Goal: Task Accomplishment & Management: Manage account settings

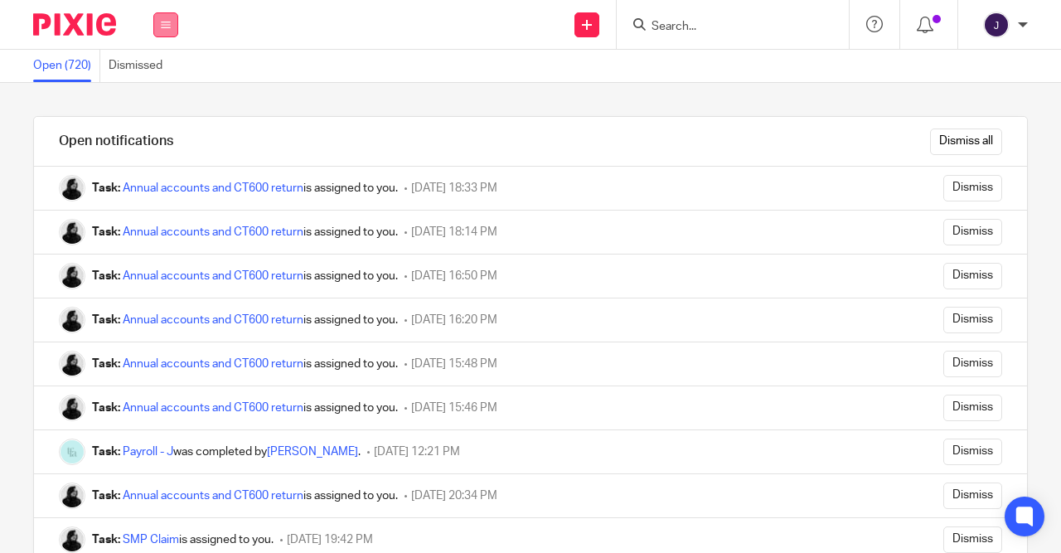
click at [153, 26] on button at bounding box center [165, 24] width 25 height 25
click at [169, 27] on icon at bounding box center [166, 25] width 10 height 10
click at [158, 35] on button at bounding box center [165, 24] width 25 height 25
click at [155, 74] on link "Work" at bounding box center [156, 77] width 27 height 12
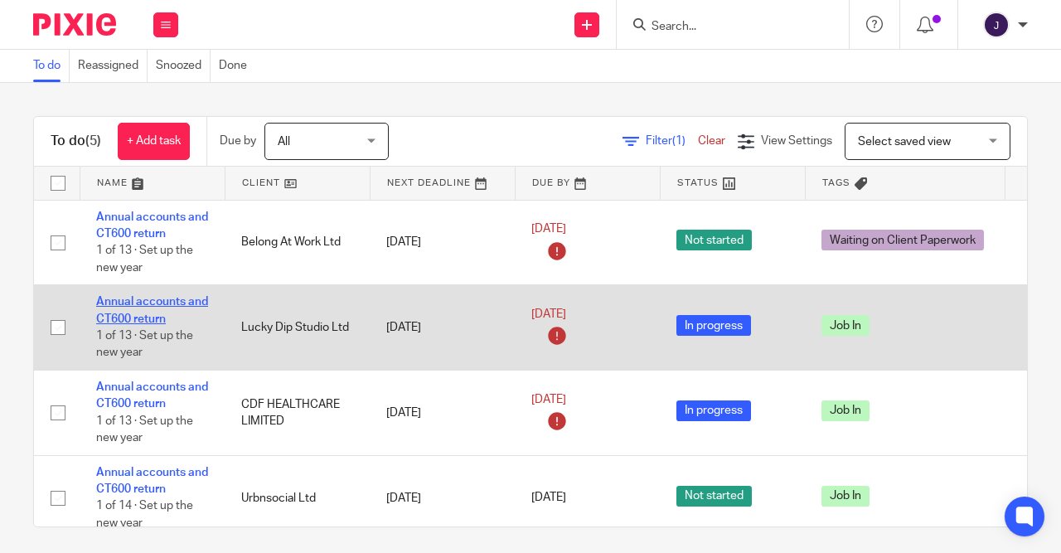
click at [145, 299] on link "Annual accounts and CT600 return" at bounding box center [152, 310] width 112 height 28
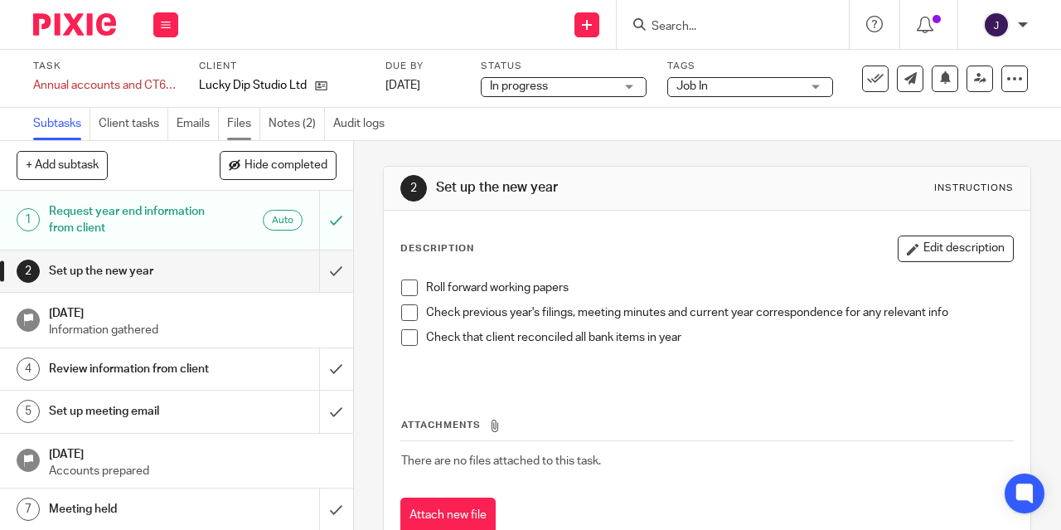
click at [245, 124] on link "Files" at bounding box center [243, 124] width 33 height 32
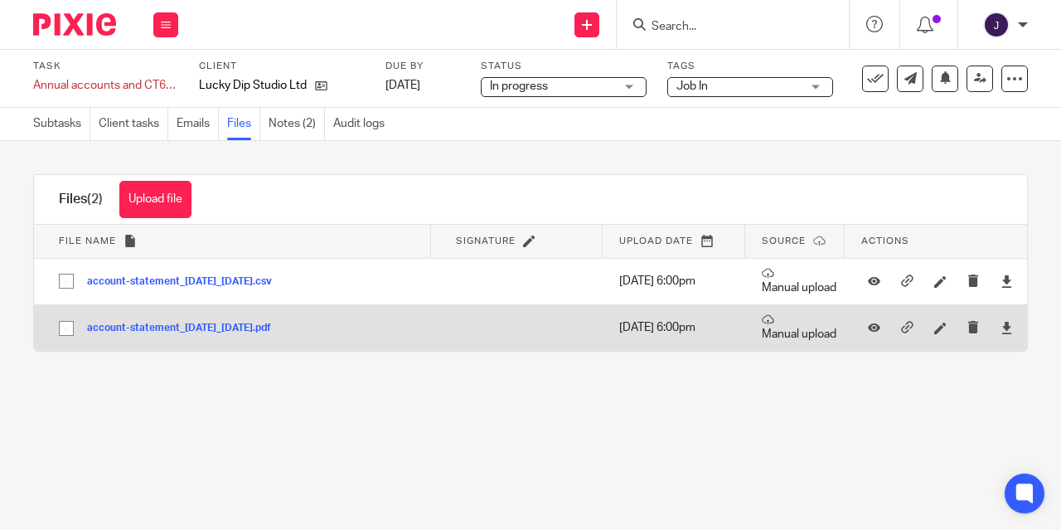
click at [186, 337] on td "account-statement_[DATE]_[DATE].pdf account-statement_[DATE]_[DATE] Save" at bounding box center [232, 327] width 397 height 46
click at [188, 329] on button "account-statement_[DATE]_[DATE].pdf" at bounding box center [185, 328] width 196 height 12
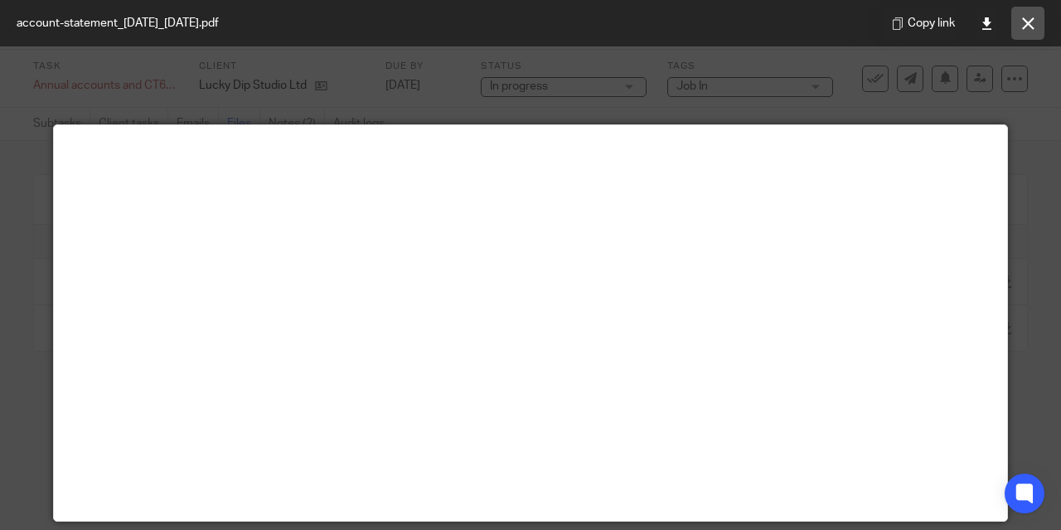
click at [1022, 28] on icon at bounding box center [1028, 23] width 12 height 12
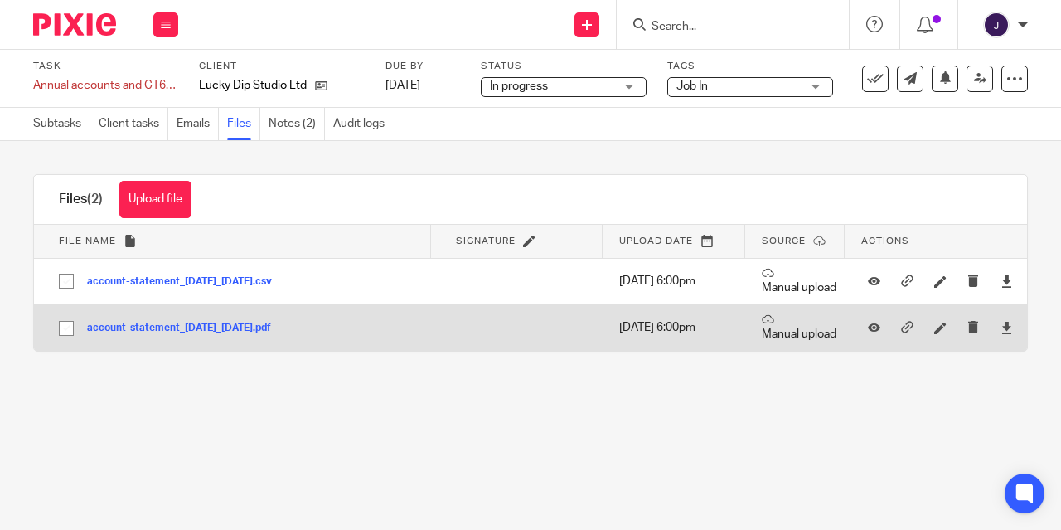
click at [225, 324] on button "account-statement_[DATE]_[DATE].pdf" at bounding box center [185, 328] width 196 height 12
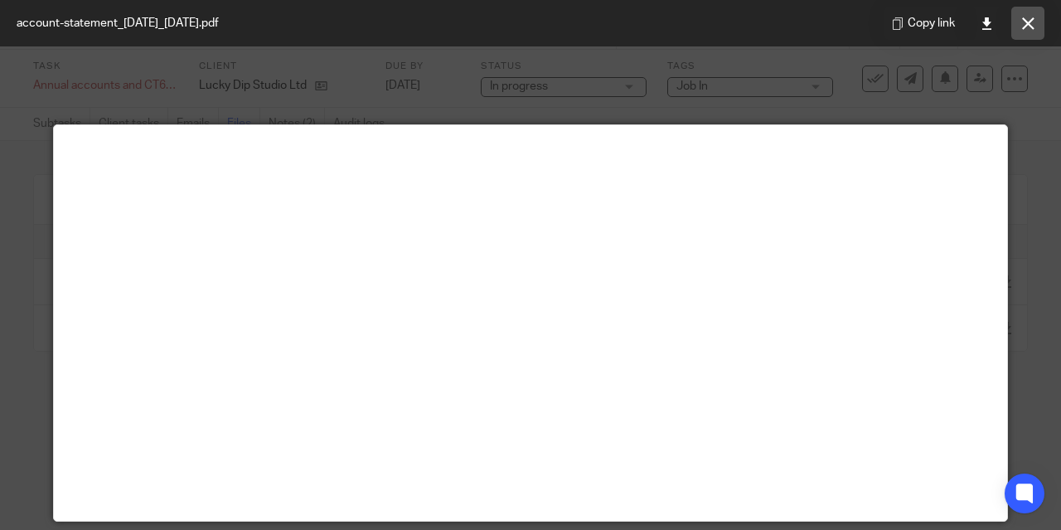
click at [1020, 22] on button at bounding box center [1027, 23] width 33 height 33
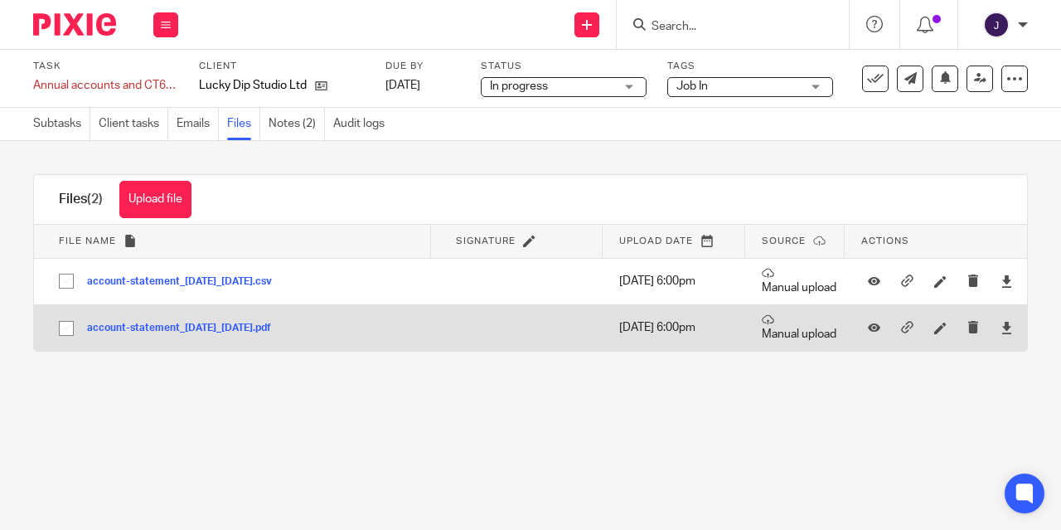
click at [221, 330] on button "account-statement_[DATE]_[DATE].pdf" at bounding box center [185, 328] width 196 height 12
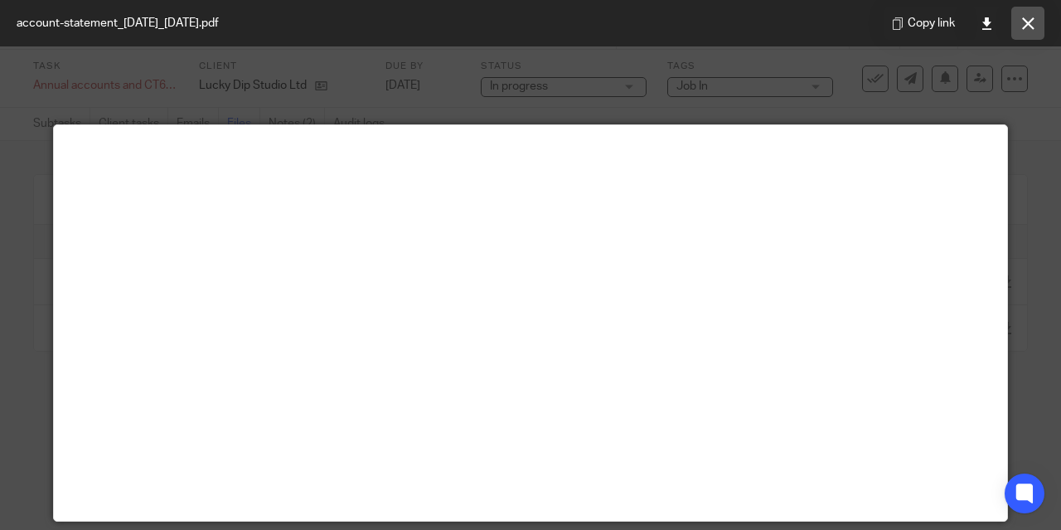
click at [1013, 28] on button at bounding box center [1027, 23] width 33 height 33
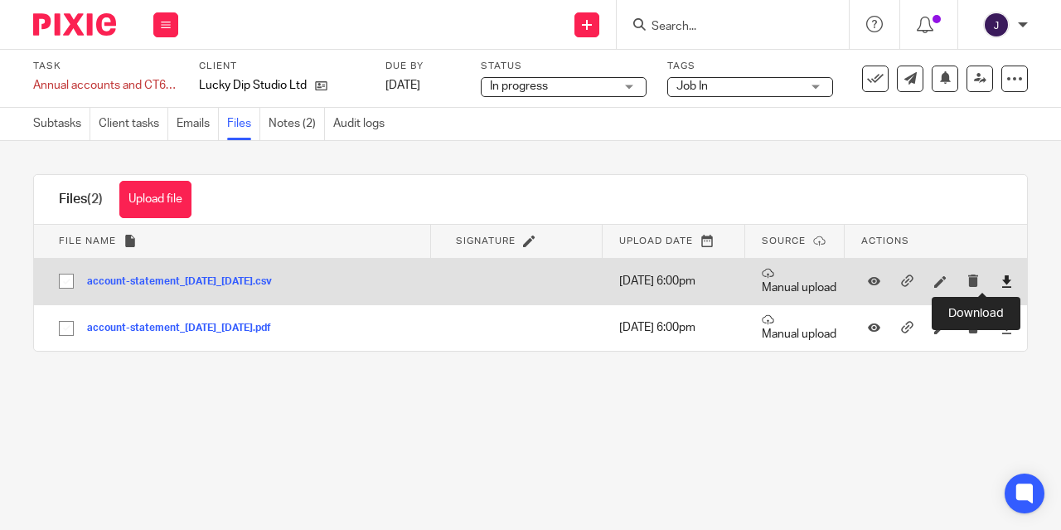
click at [1001, 279] on icon at bounding box center [1007, 281] width 12 height 12
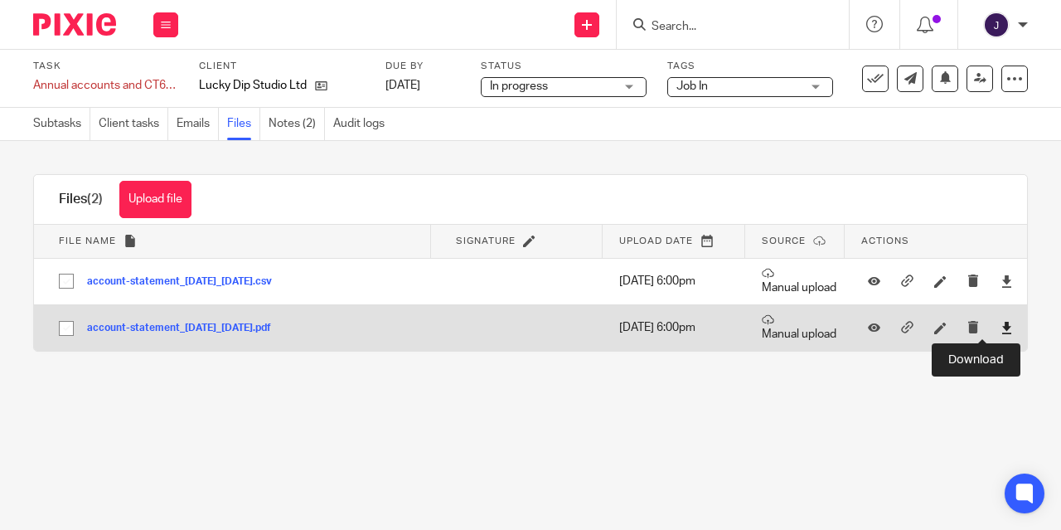
click at [1001, 332] on icon at bounding box center [1007, 328] width 12 height 12
